Goal: Use online tool/utility: Utilize a website feature to perform a specific function

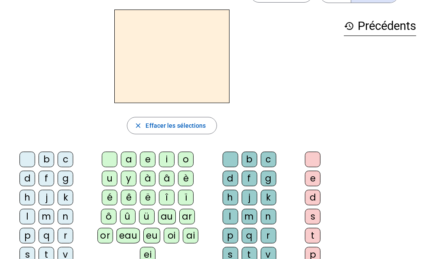
scroll to position [43, 0]
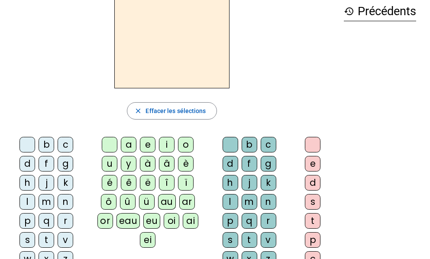
click at [25, 169] on div "d" at bounding box center [28, 164] width 16 height 16
click at [105, 167] on div "u" at bounding box center [110, 164] width 16 height 16
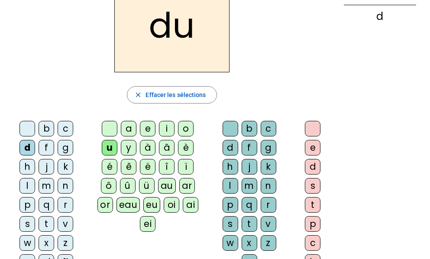
scroll to position [63, 0]
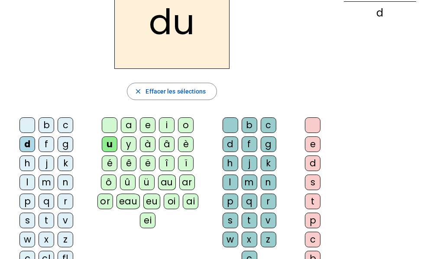
click at [46, 127] on div "b" at bounding box center [47, 125] width 16 height 16
click at [42, 231] on letter-bubble "t" at bounding box center [48, 222] width 19 height 19
click at [42, 233] on div "x" at bounding box center [47, 240] width 16 height 16
click at [42, 227] on div "t" at bounding box center [47, 221] width 16 height 16
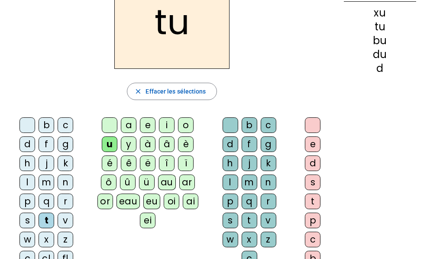
click at [66, 131] on div "c" at bounding box center [66, 125] width 16 height 16
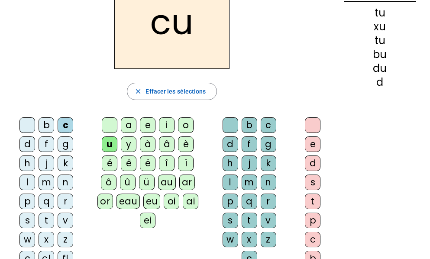
click at [23, 223] on div "s" at bounding box center [28, 221] width 16 height 16
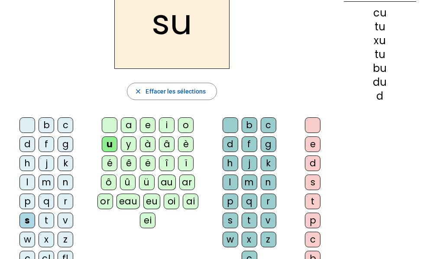
click at [131, 201] on div "eau" at bounding box center [129, 202] width 24 height 16
click at [132, 201] on div "eau" at bounding box center [129, 202] width 24 height 16
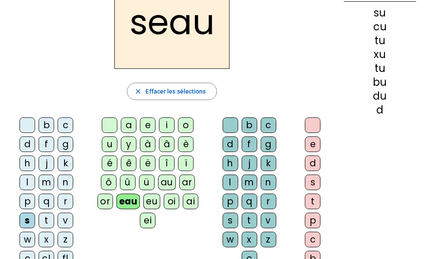
click at [111, 127] on div at bounding box center [110, 125] width 16 height 16
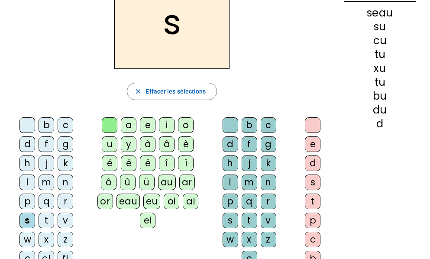
click at [311, 141] on div "e" at bounding box center [313, 145] width 16 height 16
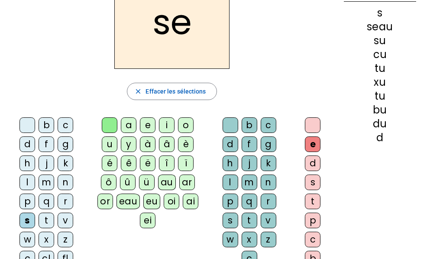
click at [150, 124] on div "e" at bounding box center [148, 125] width 16 height 16
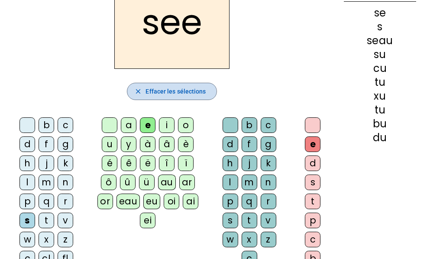
click at [151, 93] on span "Effacer les sélections" at bounding box center [176, 91] width 60 height 10
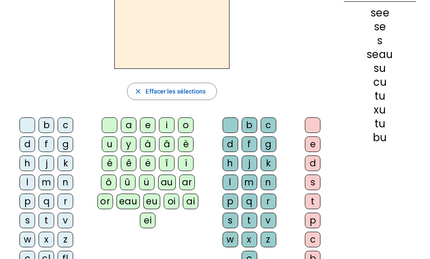
drag, startPoint x: 26, startPoint y: 218, endPoint x: 32, endPoint y: 207, distance: 12.6
click at [26, 218] on div "s" at bounding box center [28, 221] width 16 height 16
click at [147, 124] on div "e" at bounding box center [148, 125] width 16 height 16
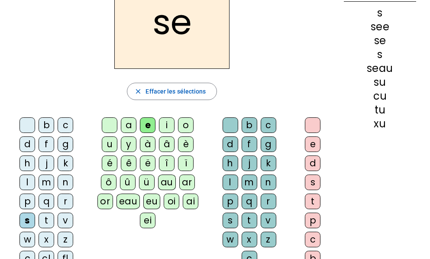
click at [129, 126] on div "a" at bounding box center [129, 125] width 16 height 16
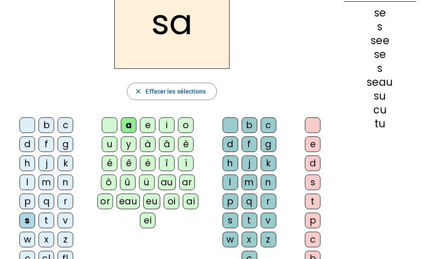
click at [250, 127] on div "b" at bounding box center [250, 125] width 16 height 16
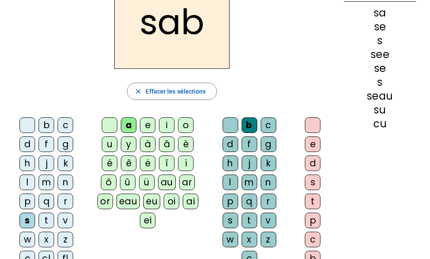
click at [269, 127] on div "c" at bounding box center [269, 125] width 16 height 16
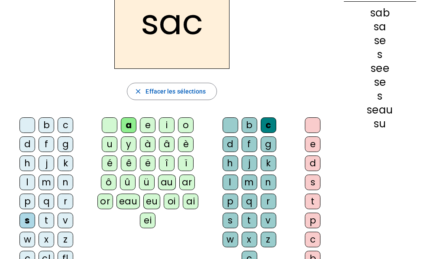
click at [231, 184] on div "l" at bounding box center [231, 183] width 16 height 16
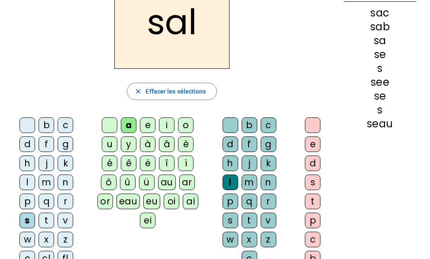
click at [270, 127] on div "c" at bounding box center [269, 125] width 16 height 16
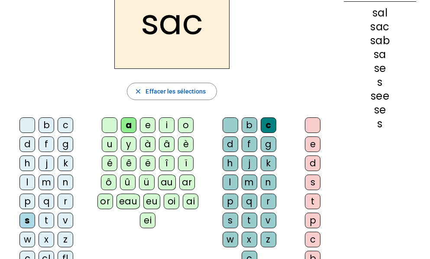
click at [24, 187] on div "l" at bounding box center [28, 183] width 16 height 16
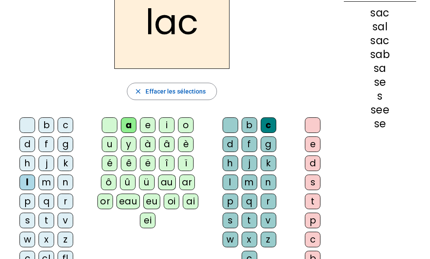
click at [28, 123] on div at bounding box center [28, 125] width 16 height 16
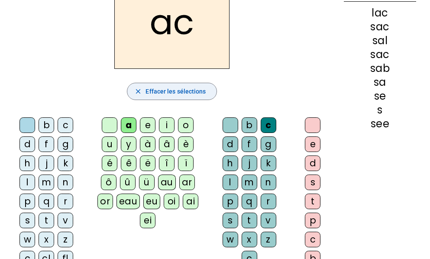
click at [185, 91] on span "Effacer les sélections" at bounding box center [176, 91] width 60 height 10
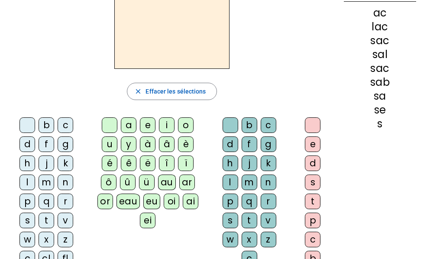
click at [25, 186] on div "l" at bounding box center [28, 183] width 16 height 16
click at [130, 127] on div "a" at bounding box center [129, 125] width 16 height 16
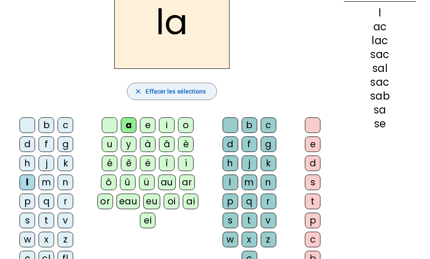
click at [47, 188] on div "m" at bounding box center [47, 183] width 16 height 16
click at [46, 187] on div "m" at bounding box center [47, 183] width 16 height 16
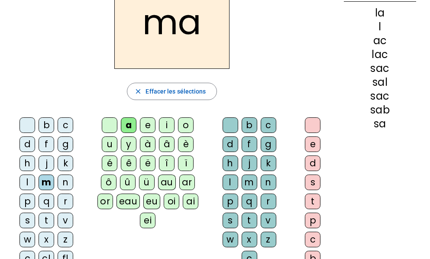
click at [231, 182] on div "l" at bounding box center [231, 183] width 16 height 16
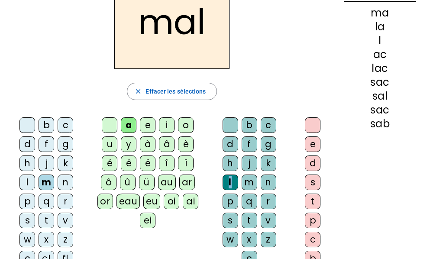
click at [231, 123] on div at bounding box center [231, 125] width 16 height 16
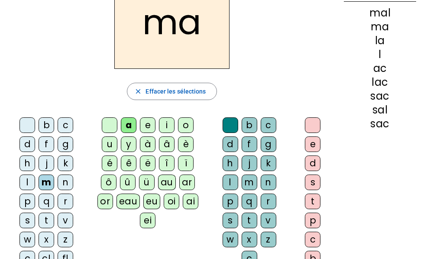
click at [109, 126] on div at bounding box center [110, 125] width 16 height 16
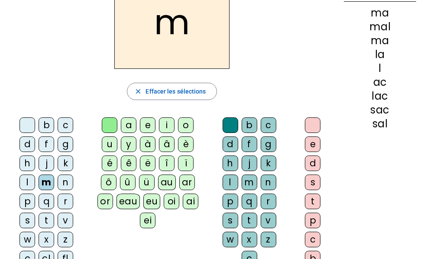
click at [44, 128] on div "b" at bounding box center [47, 125] width 16 height 16
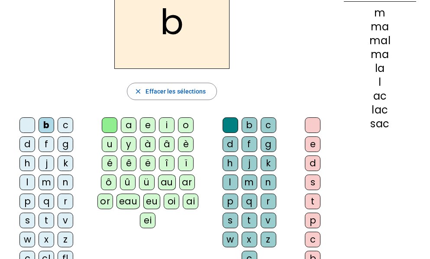
click at [128, 127] on div "a" at bounding box center [129, 125] width 16 height 16
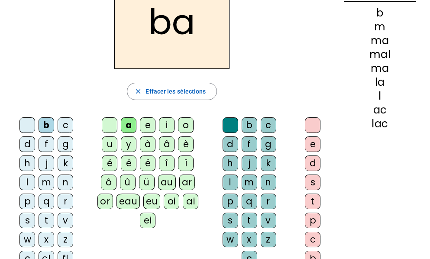
click at [29, 189] on div "l" at bounding box center [28, 183] width 16 height 16
click at [29, 190] on div "l" at bounding box center [28, 183] width 16 height 16
click at [27, 188] on div "l" at bounding box center [28, 183] width 16 height 16
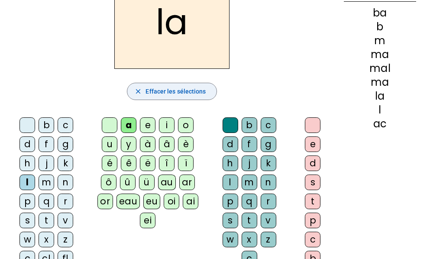
drag, startPoint x: 192, startPoint y: 88, endPoint x: 187, endPoint y: 83, distance: 6.8
click at [191, 88] on span "Effacer les sélections" at bounding box center [176, 91] width 60 height 10
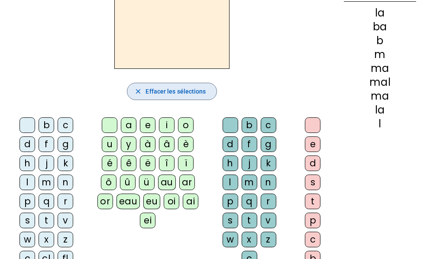
click at [44, 129] on div "b" at bounding box center [47, 125] width 16 height 16
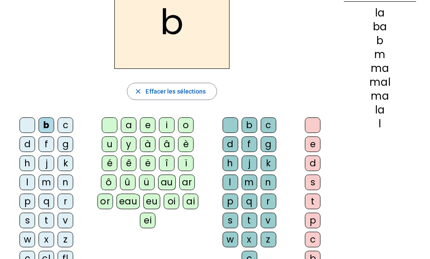
click at [129, 121] on div "a" at bounding box center [129, 125] width 16 height 16
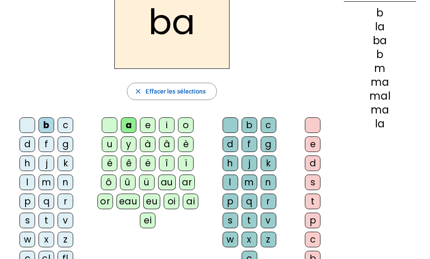
click at [230, 183] on div "l" at bounding box center [231, 183] width 16 height 16
